Goal: Information Seeking & Learning: Understand process/instructions

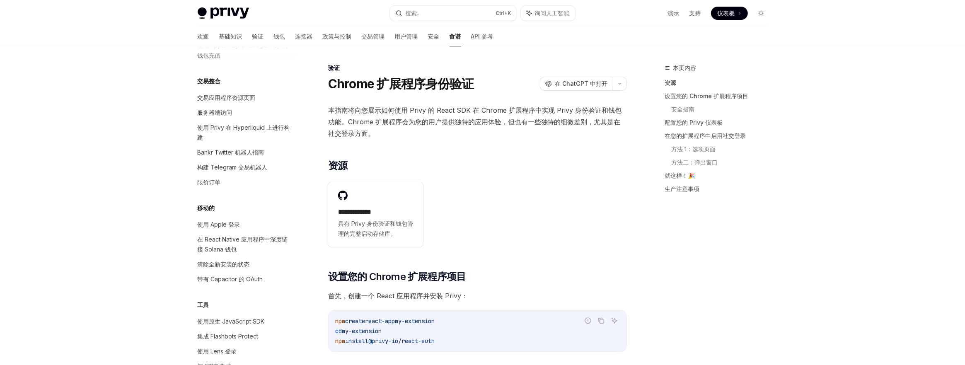
scroll to position [745, 0]
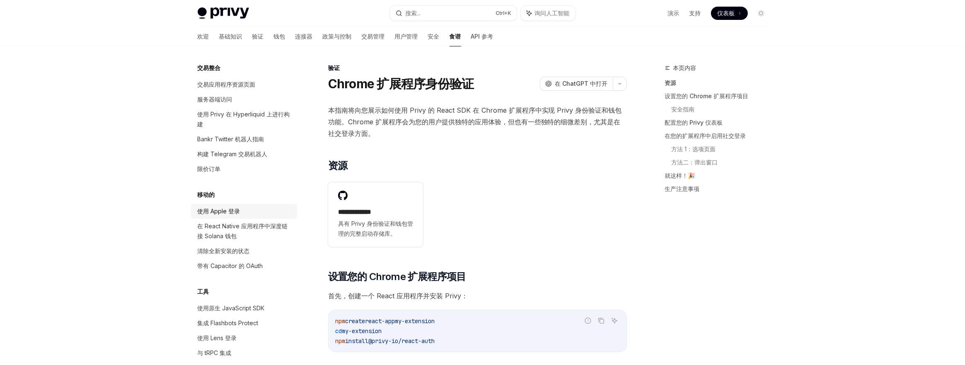
click at [225, 215] on font "使用 Apple 登录" at bounding box center [219, 210] width 43 height 7
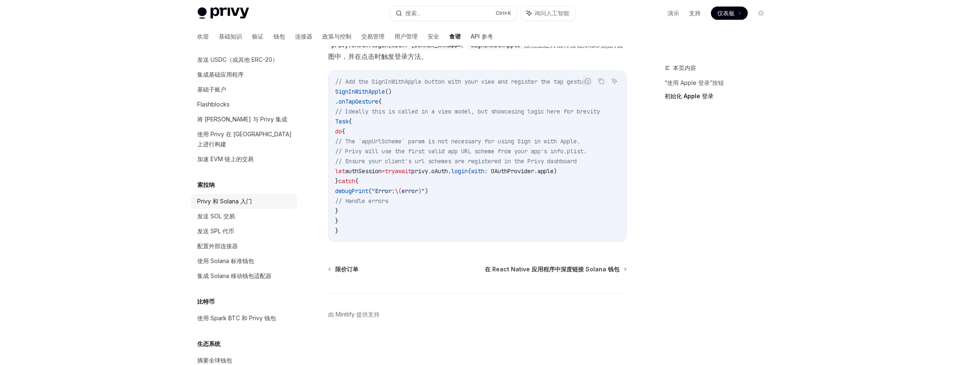
scroll to position [1110, 0]
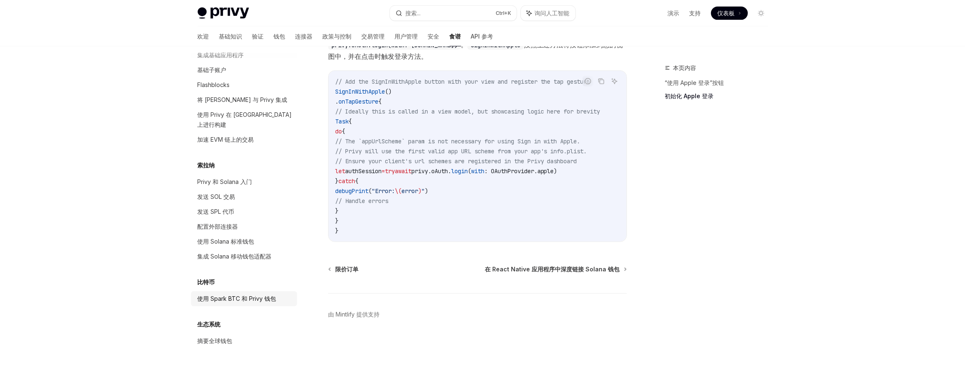
click at [239, 297] on font "使用 Spark BTC 和 Privy 钱包" at bounding box center [237, 298] width 79 height 7
type textarea "*"
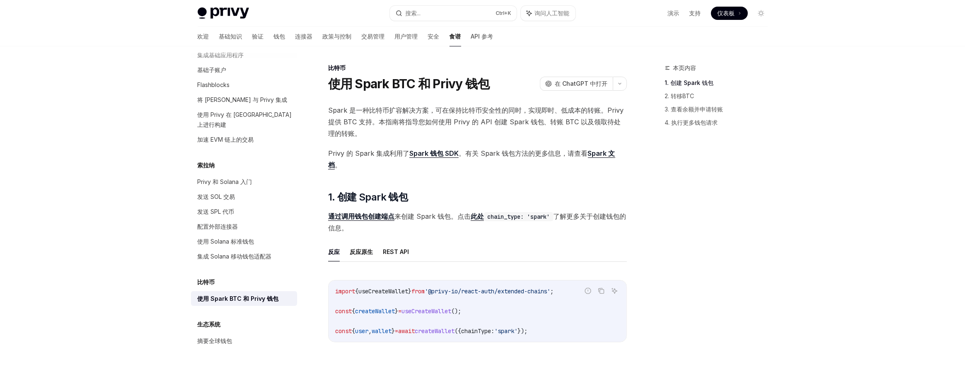
click at [589, 155] on font "Spark 文档" at bounding box center [471, 159] width 287 height 20
